Goal: Information Seeking & Learning: Learn about a topic

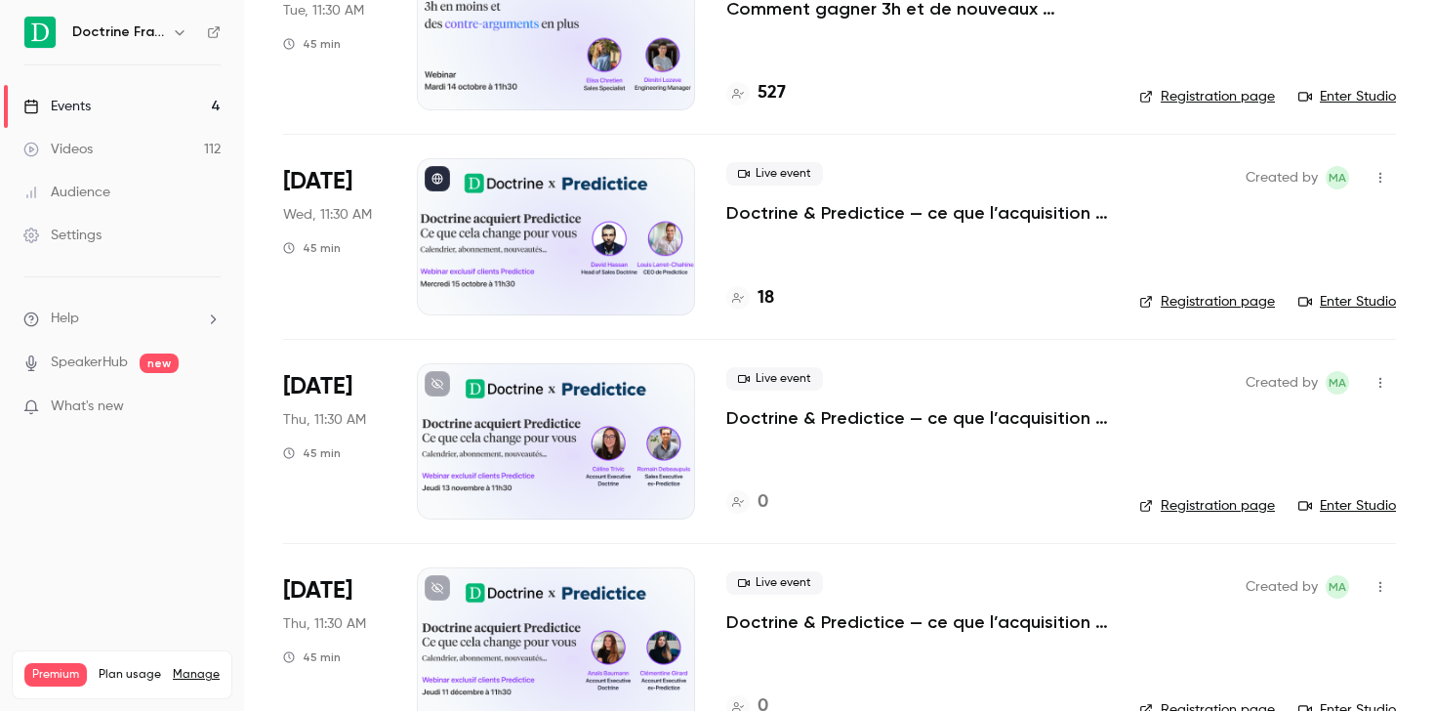
scroll to position [262, 0]
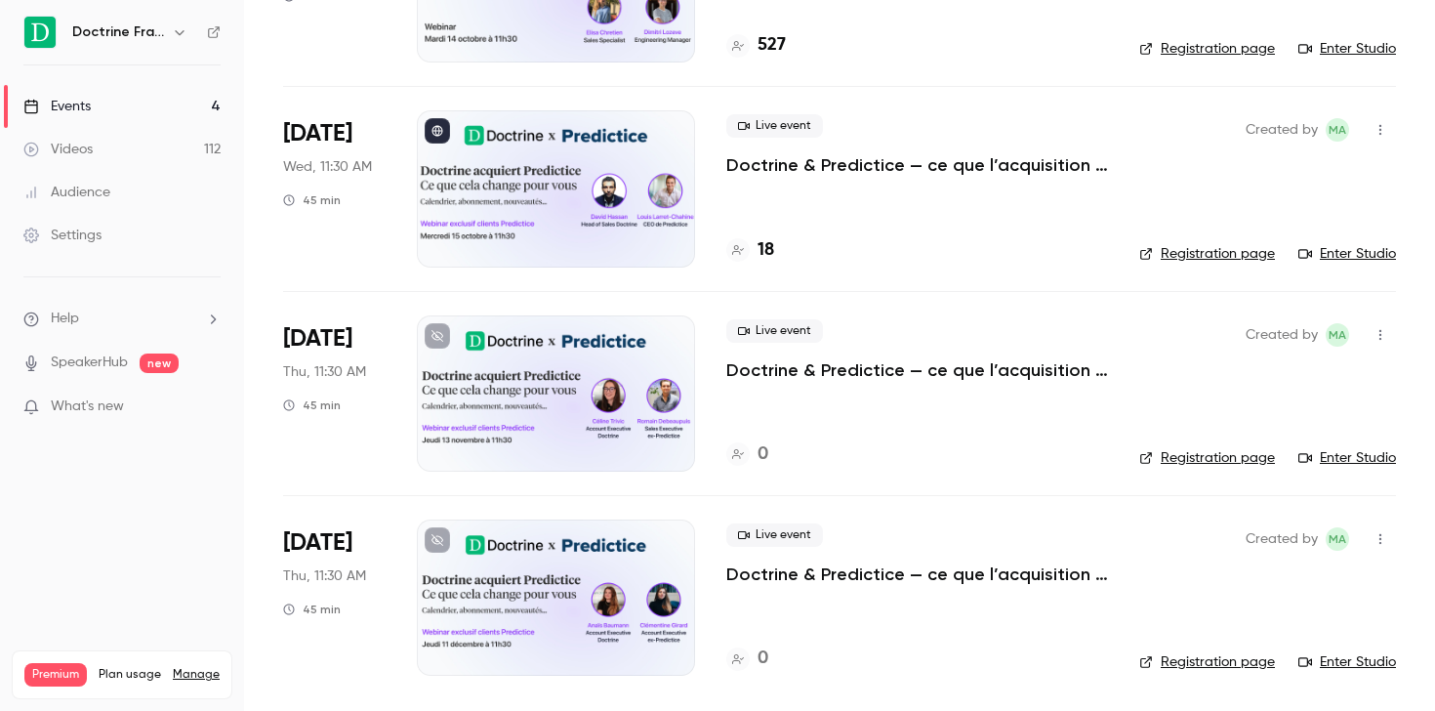
click at [102, 158] on link "Videos 112" at bounding box center [122, 149] width 244 height 43
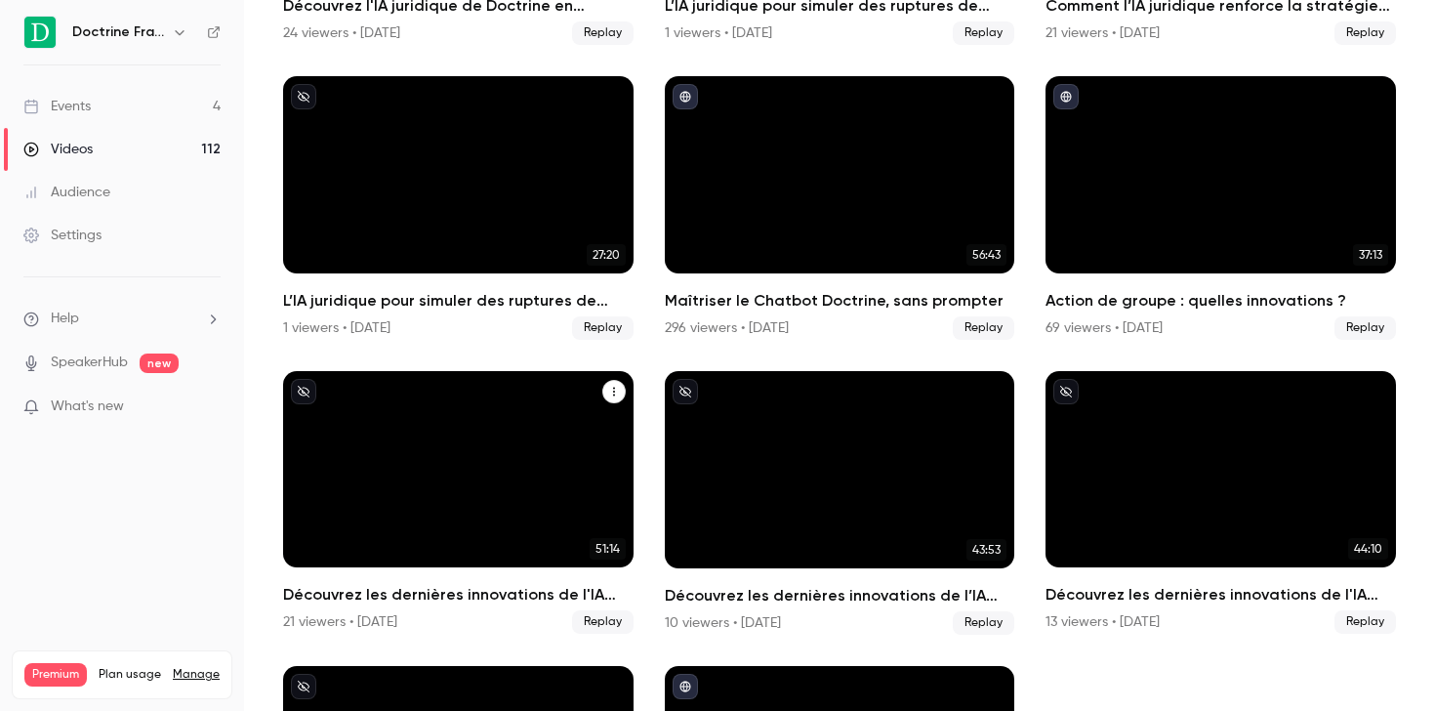
scroll to position [1239, 0]
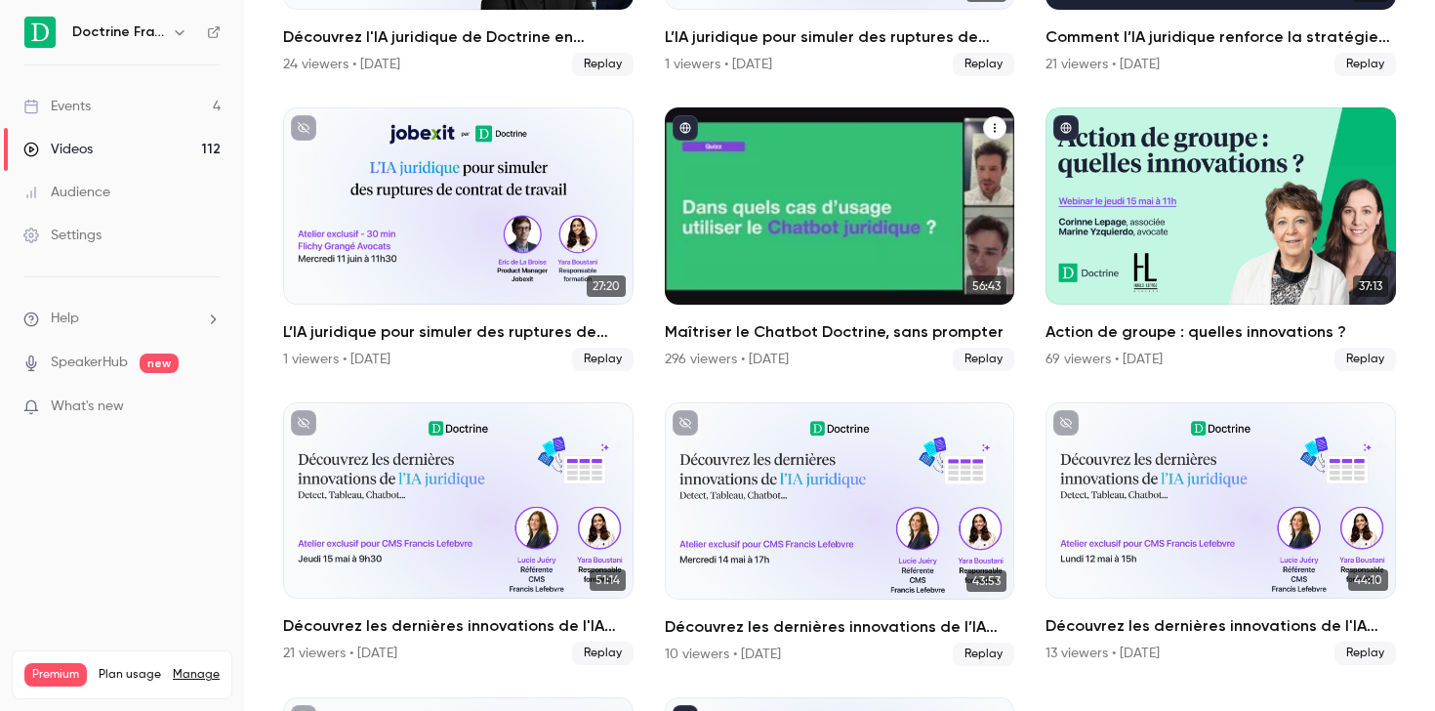
click at [776, 151] on div "Maîtriser le Chatbot Doctrine, sans prompter" at bounding box center [840, 205] width 350 height 197
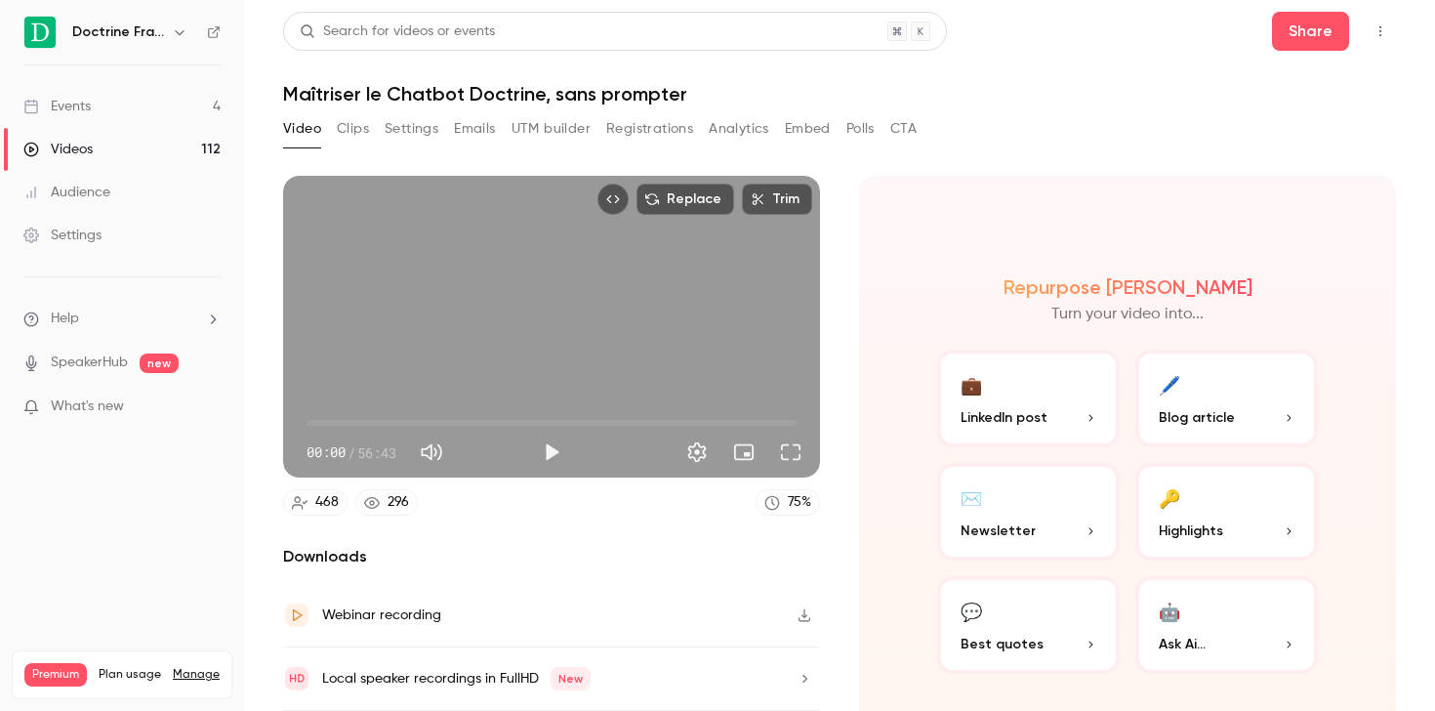
click at [655, 123] on button "Registrations" at bounding box center [649, 128] width 87 height 31
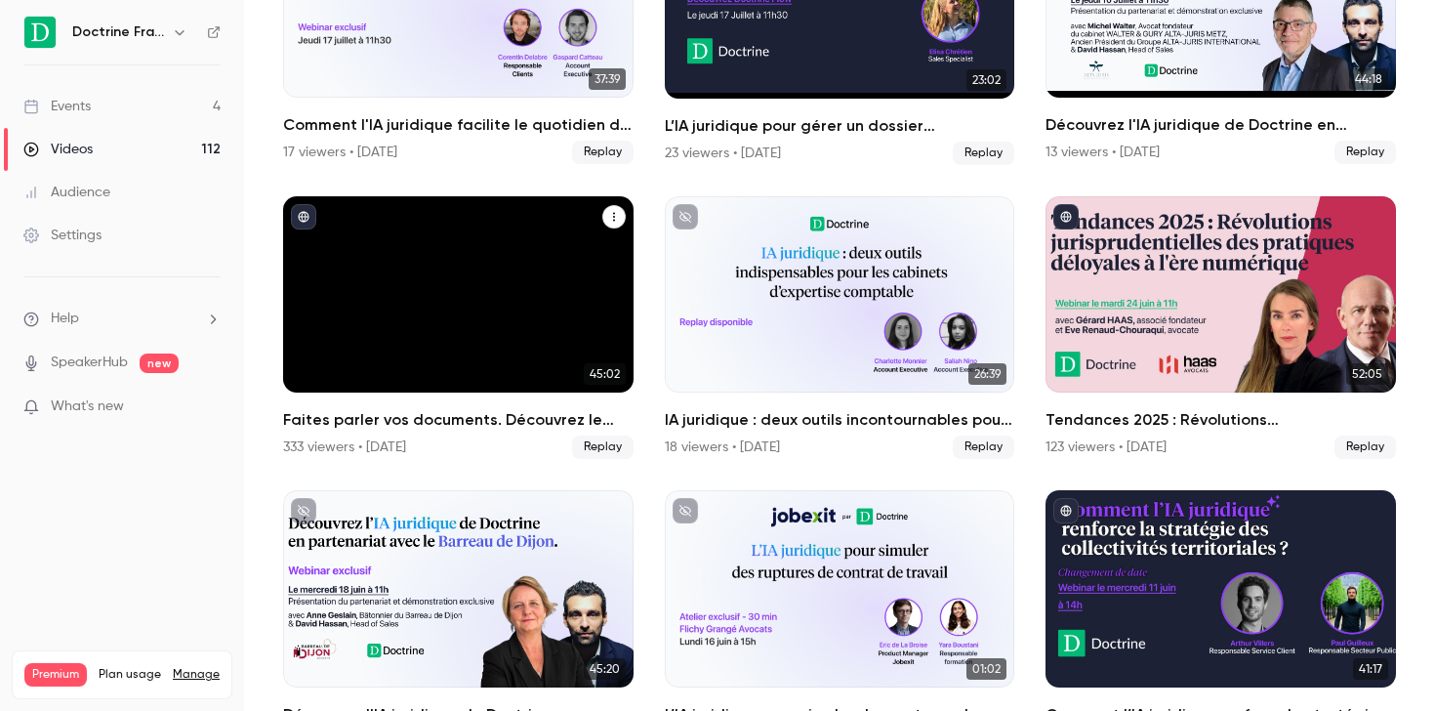
scroll to position [727, 0]
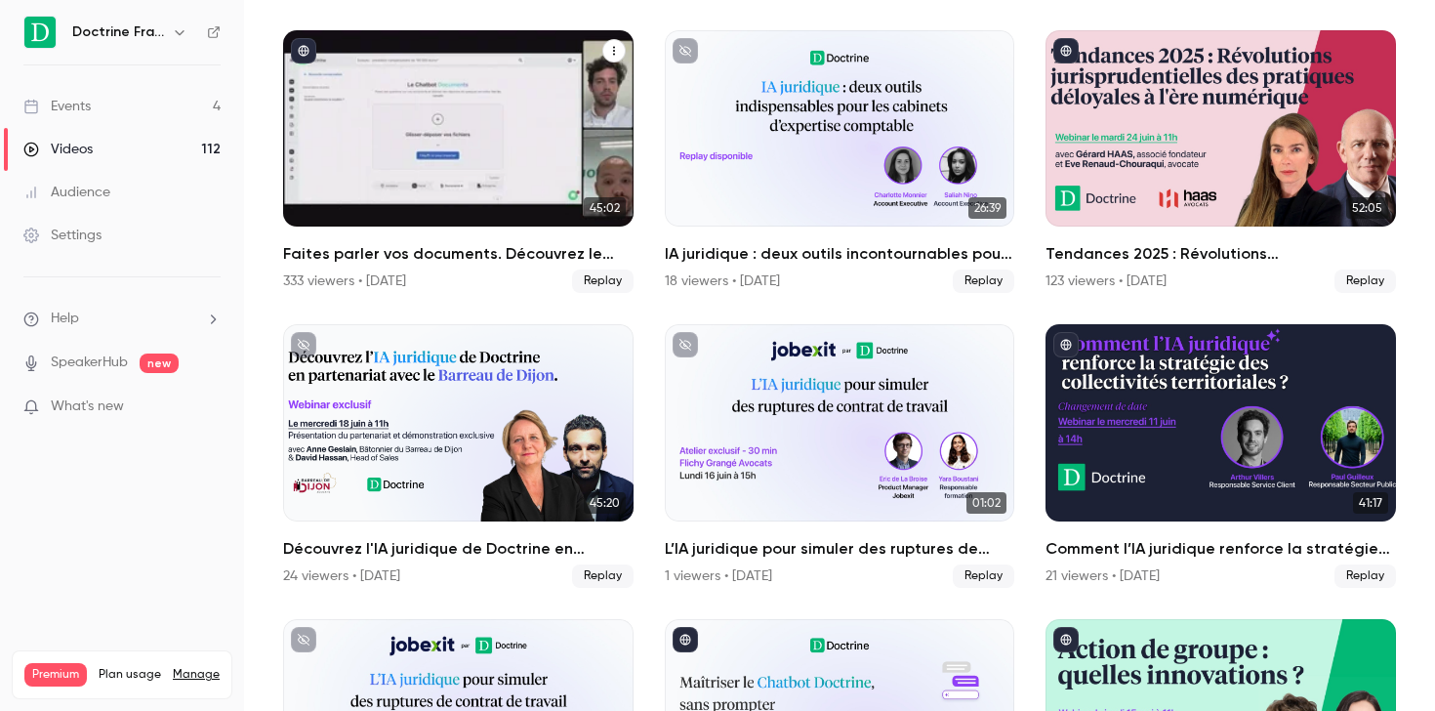
click at [454, 210] on div "Faites parler vos documents. Découvrez le nouveau Chatbot Doctrine." at bounding box center [458, 128] width 350 height 197
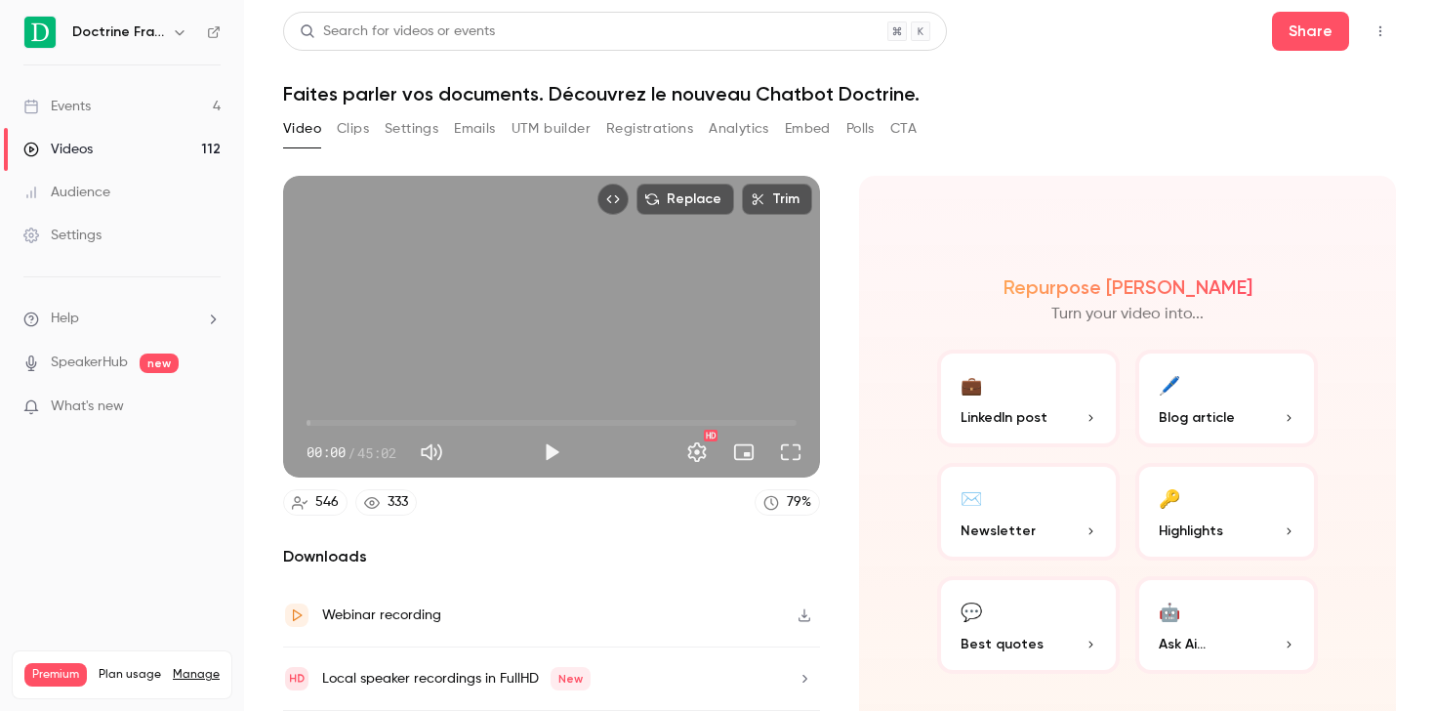
click at [631, 125] on button "Registrations" at bounding box center [649, 128] width 87 height 31
